Goal: Task Accomplishment & Management: Manage account settings

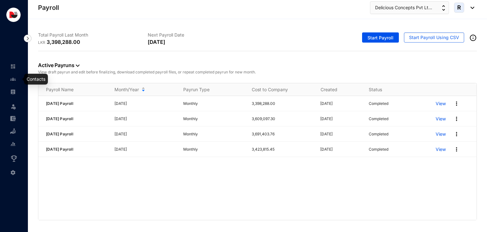
click at [15, 81] on img at bounding box center [13, 79] width 6 height 6
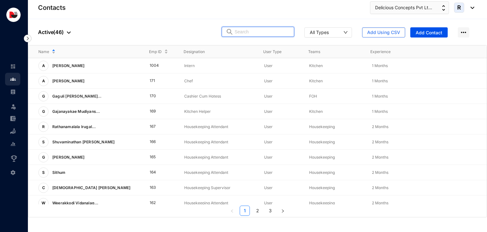
click at [263, 35] on input "text" at bounding box center [262, 32] width 55 height 10
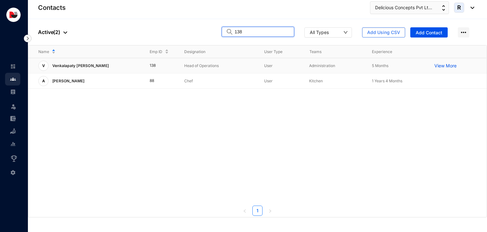
type input "138"
click at [138, 67] on div "V Venkalapaty [PERSON_NAME]" at bounding box center [88, 66] width 101 height 10
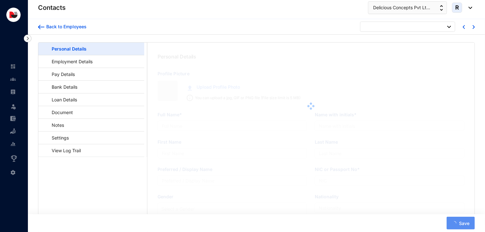
type input "Venkalapaty [PERSON_NAME]"
type input "[PERSON_NAME] V"
type input "Babu"
type input "Ramesh"
type input "Y4412082"
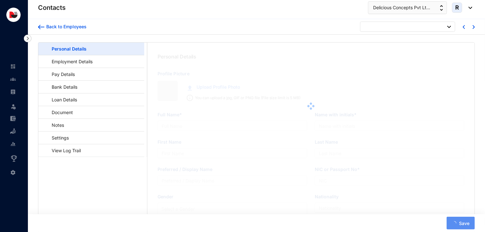
type input "[DEMOGRAPHIC_DATA]"
type input "9003030891"
type input "[STREET_ADDRESS]"
type input "[DATE]"
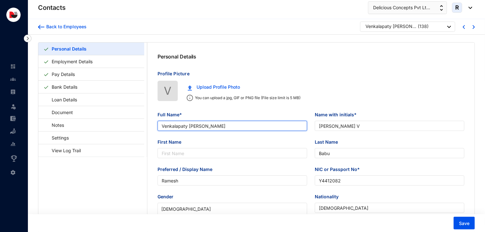
click at [236, 128] on input "Venkalapaty [PERSON_NAME]" at bounding box center [233, 126] width 150 height 10
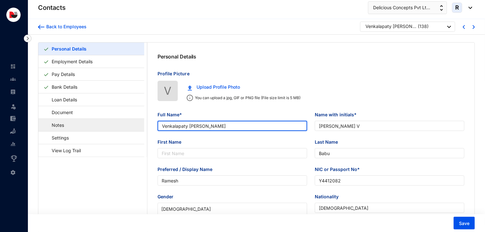
drag, startPoint x: 227, startPoint y: 125, endPoint x: 131, endPoint y: 122, distance: 96.4
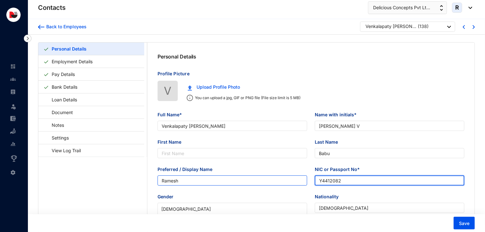
drag, startPoint x: 351, startPoint y: 177, endPoint x: 277, endPoint y: 180, distance: 73.3
click at [277, 180] on div "Preferred / Display Name [PERSON_NAME] or Passport No* [PASSPORT]" at bounding box center [311, 179] width 315 height 27
